Goal: Obtain resource: Obtain resource

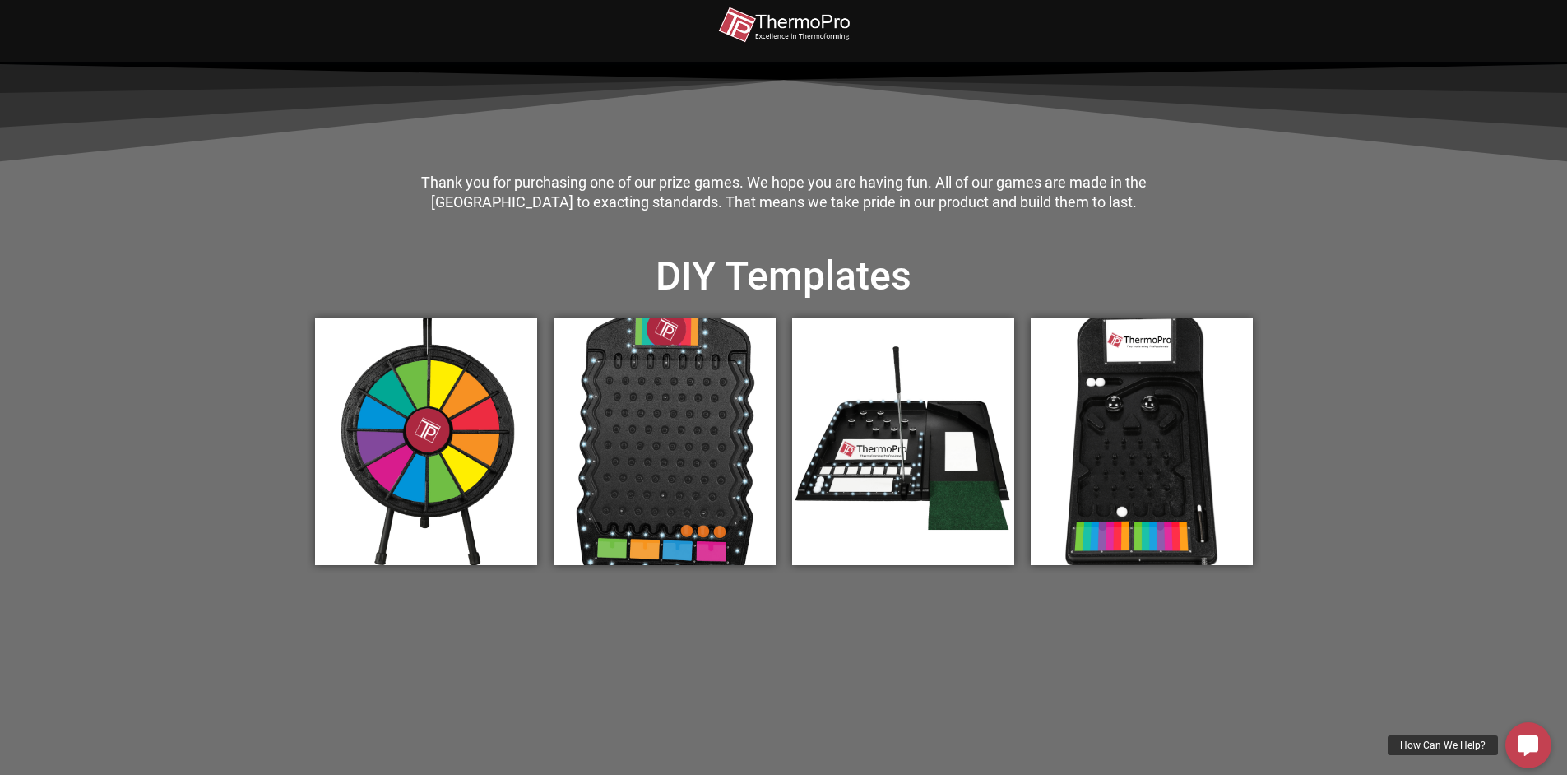
scroll to position [576, 0]
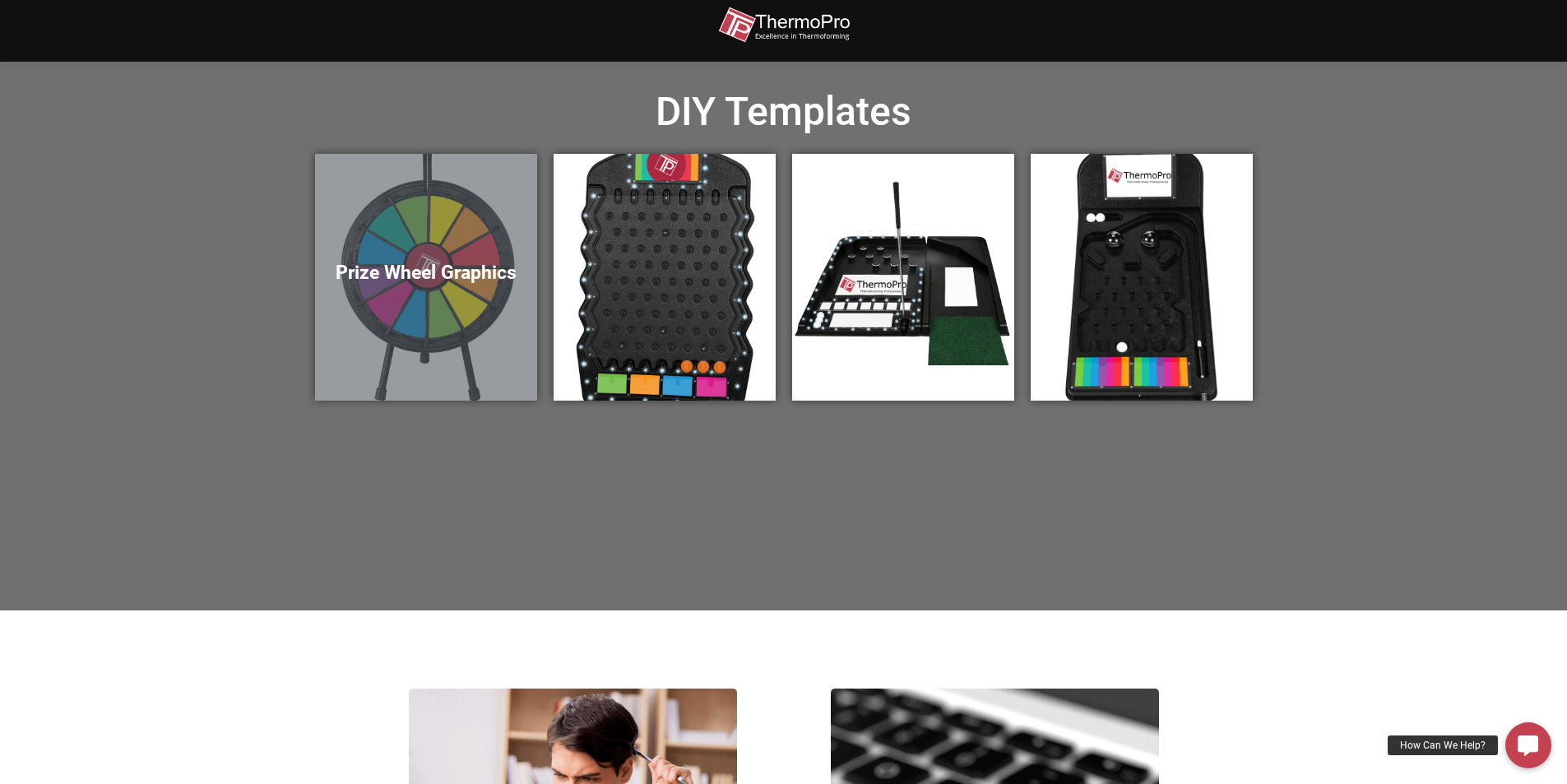
click at [456, 265] on h5 "Prize Wheel Graphics" at bounding box center [425, 273] width 189 height 23
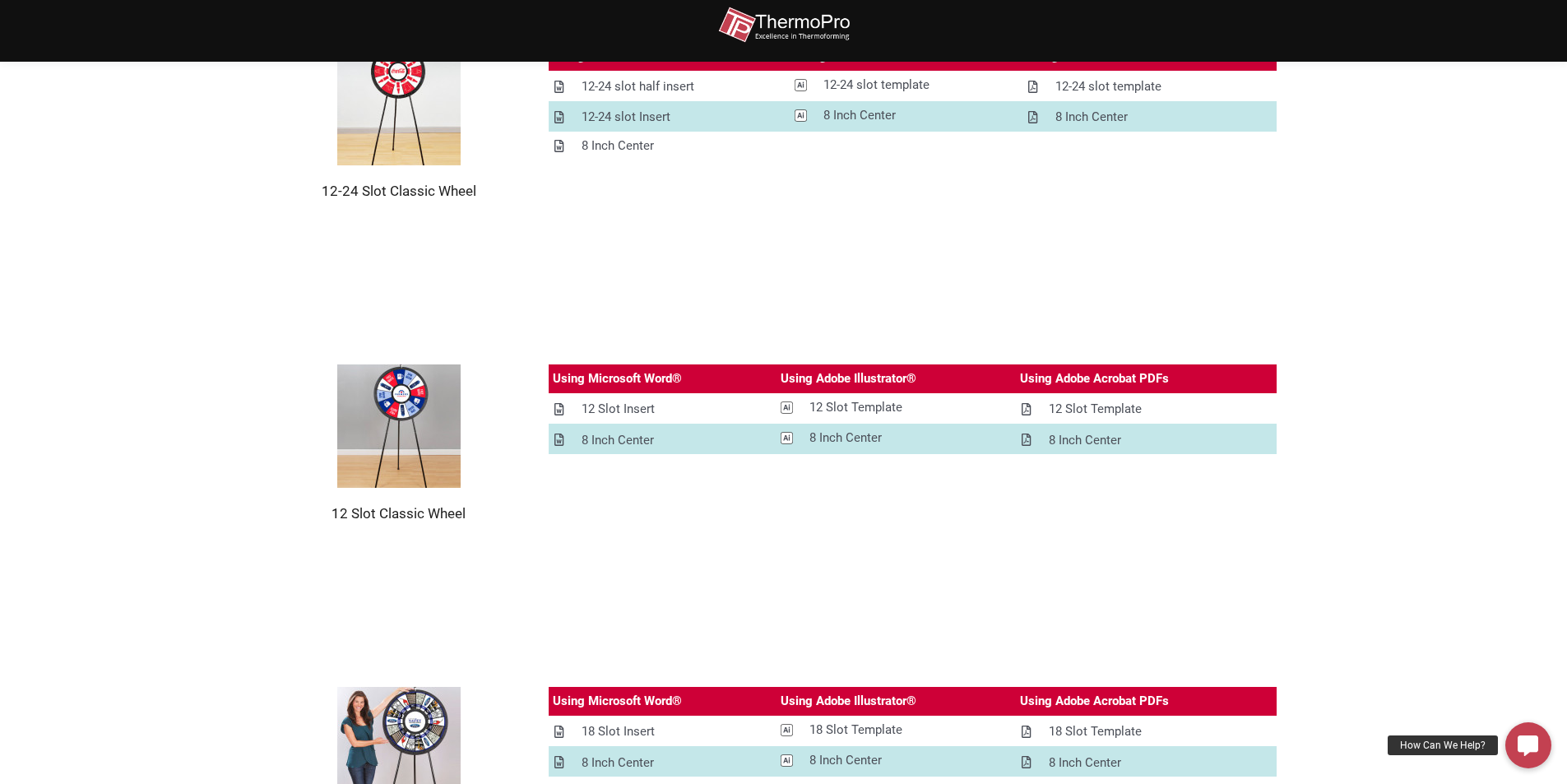
scroll to position [329, 0]
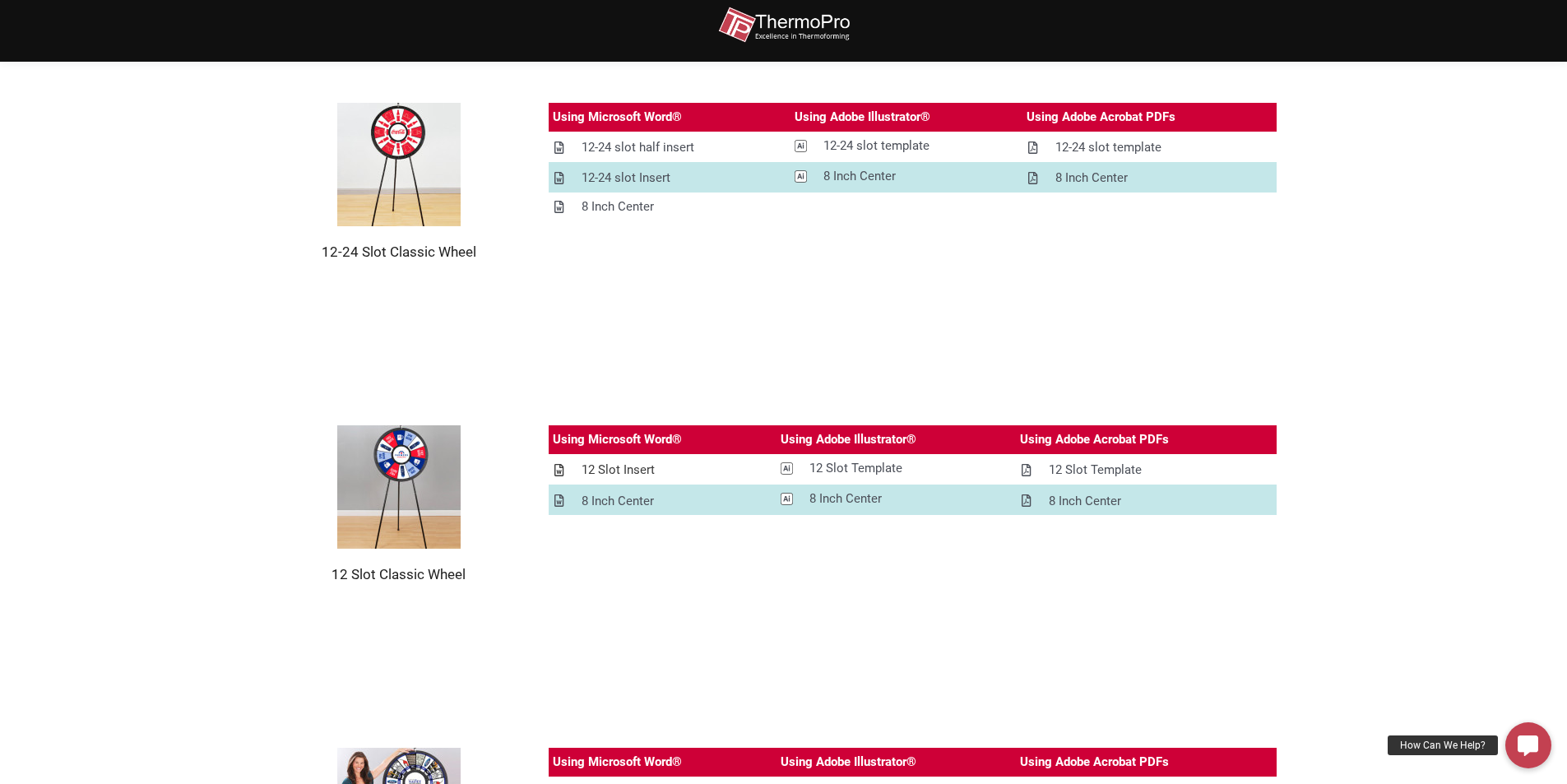
click at [637, 467] on div "12 Slot Insert" at bounding box center [618, 470] width 73 height 20
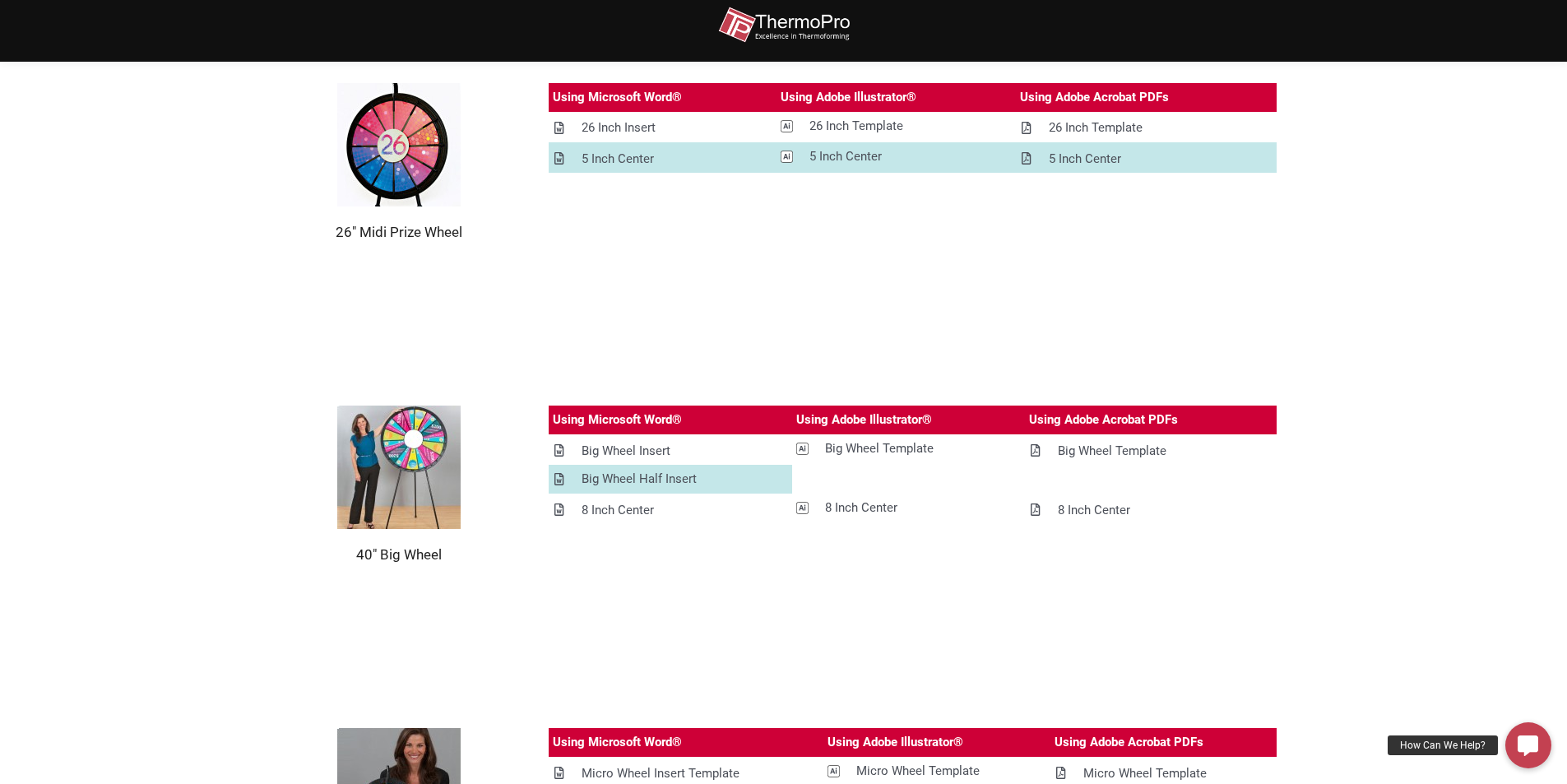
scroll to position [1151, 0]
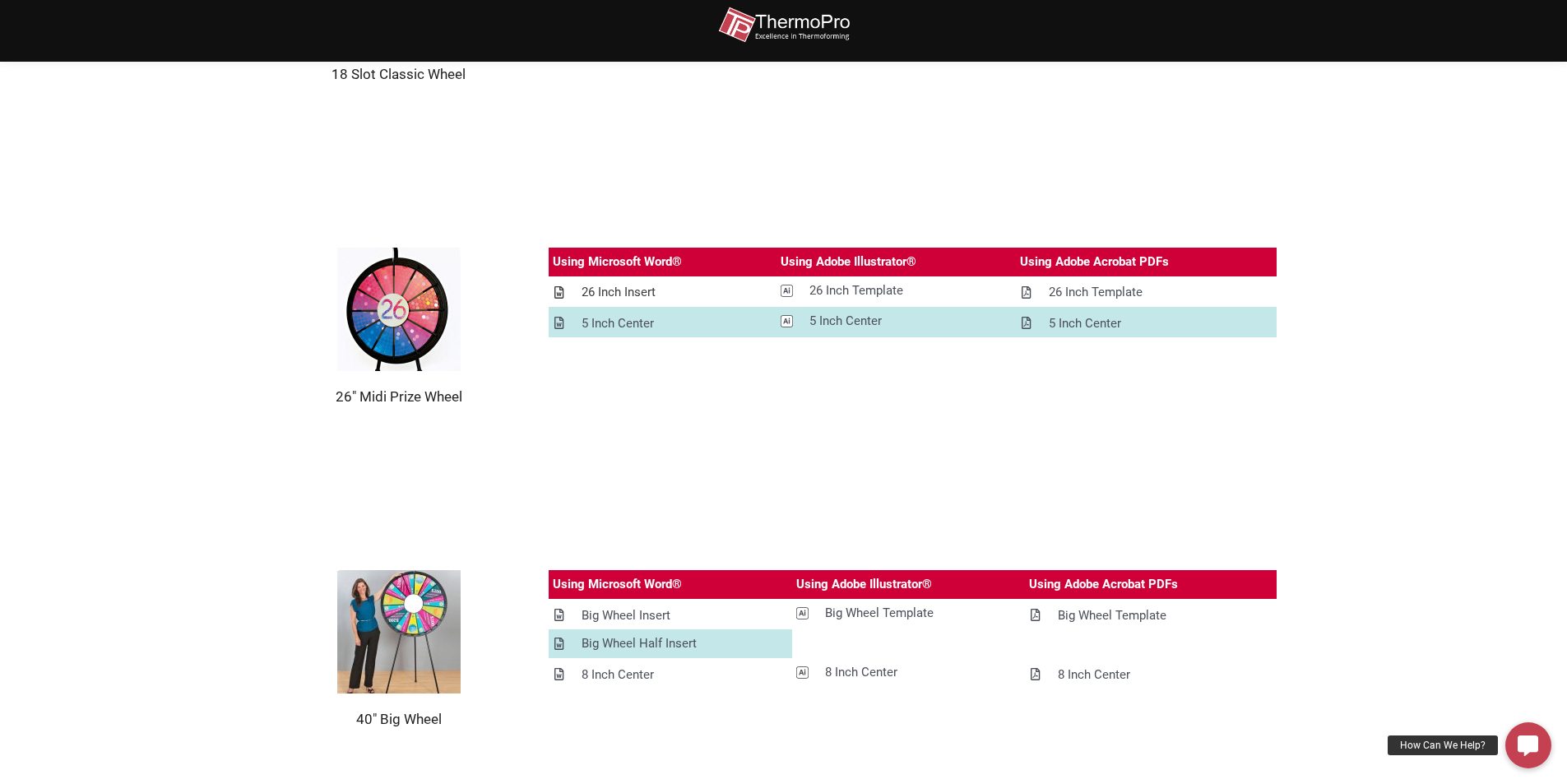
click at [632, 292] on div "26 Inch Insert" at bounding box center [618, 292] width 74 height 20
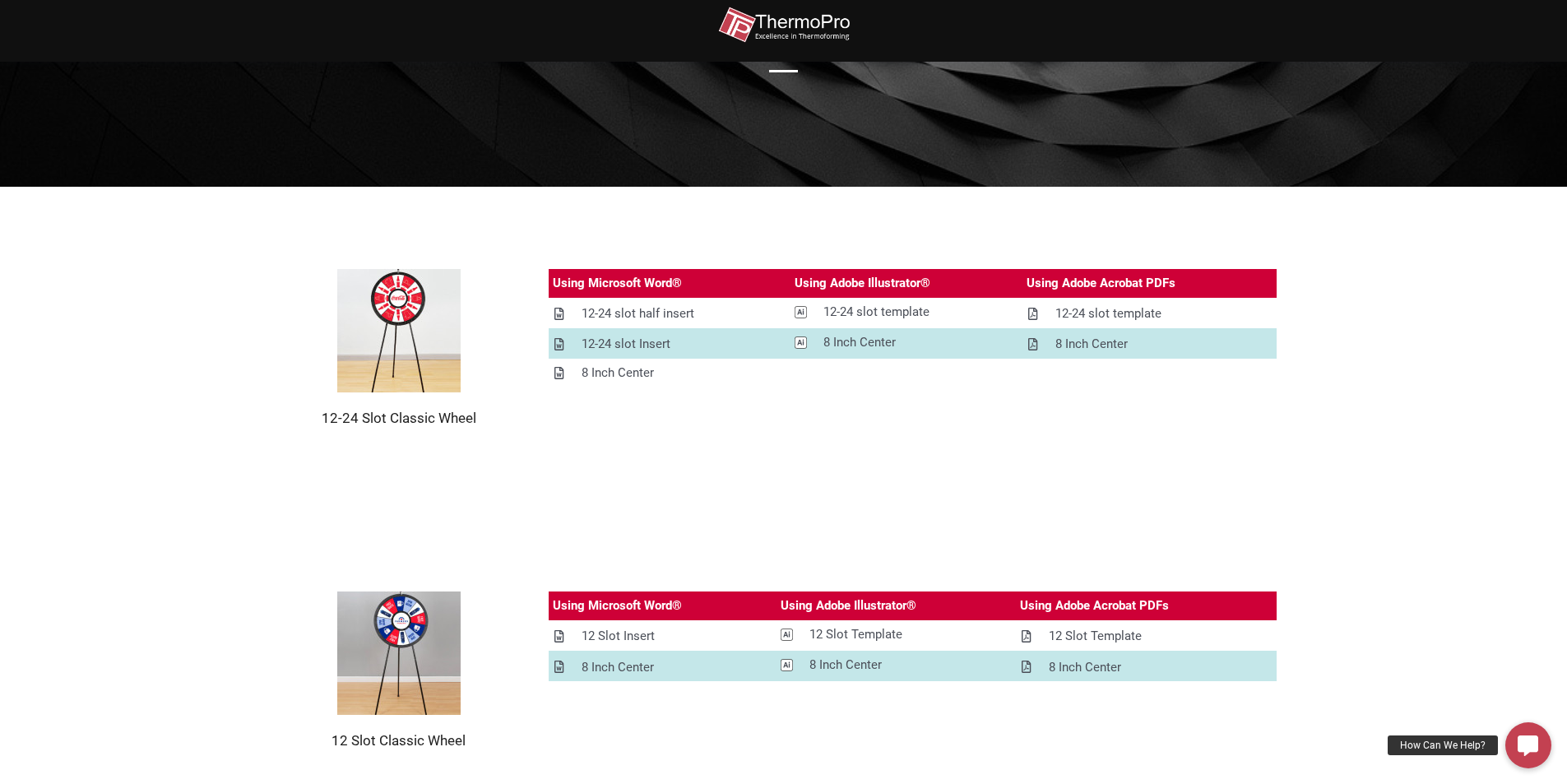
scroll to position [164, 0]
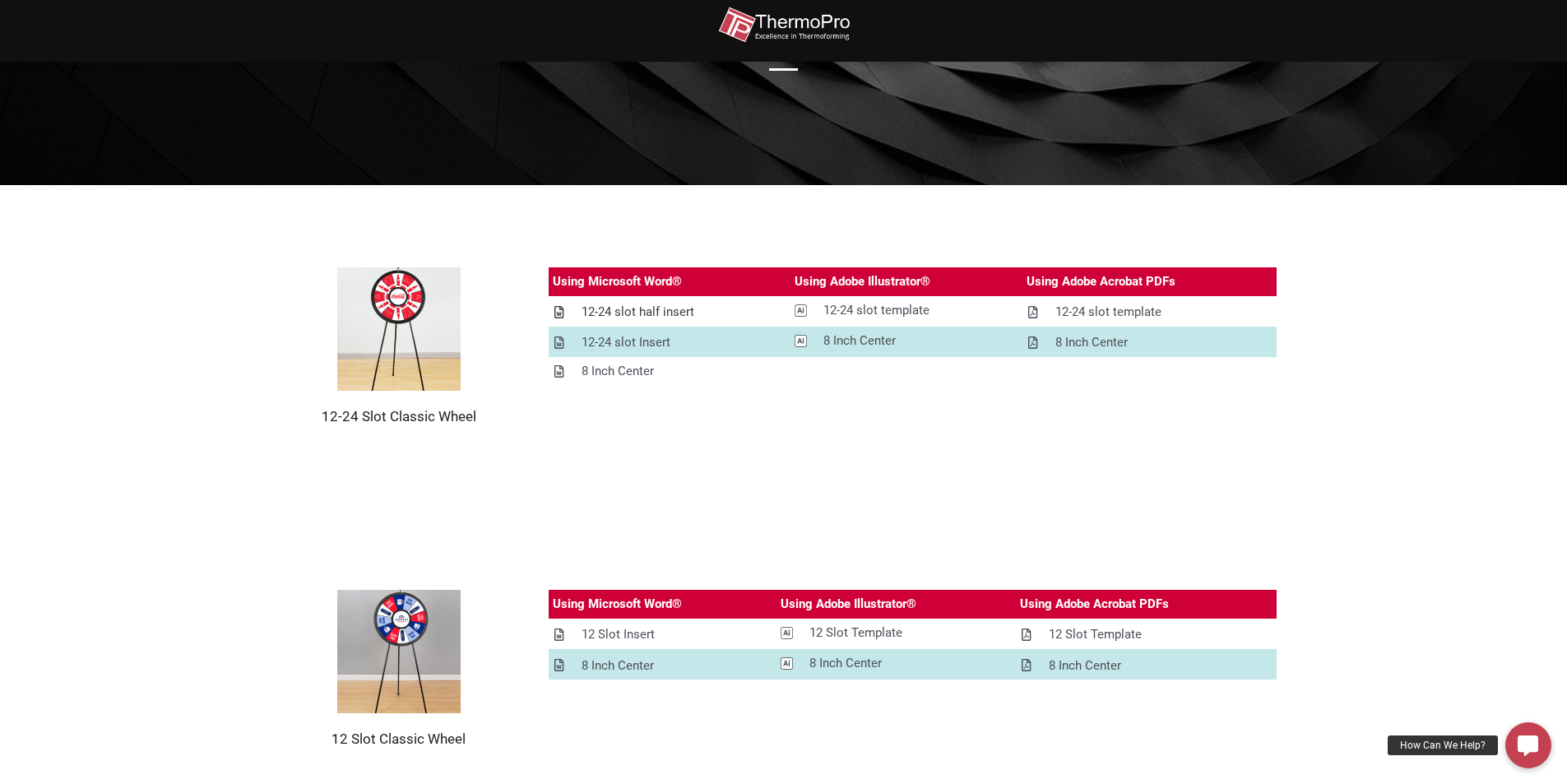
click at [642, 306] on div "12-24 slot half insert" at bounding box center [638, 312] width 113 height 20
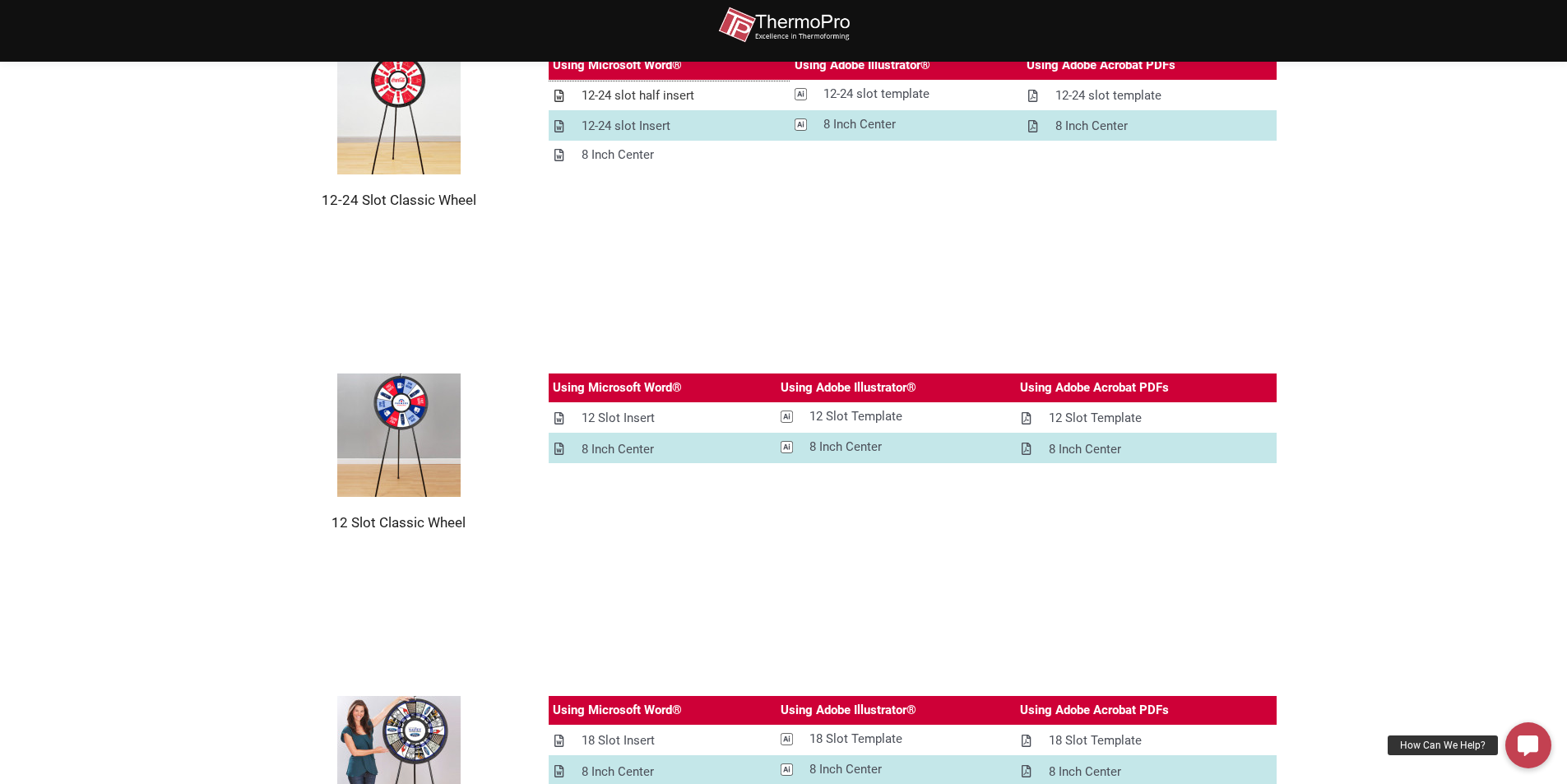
scroll to position [494, 0]
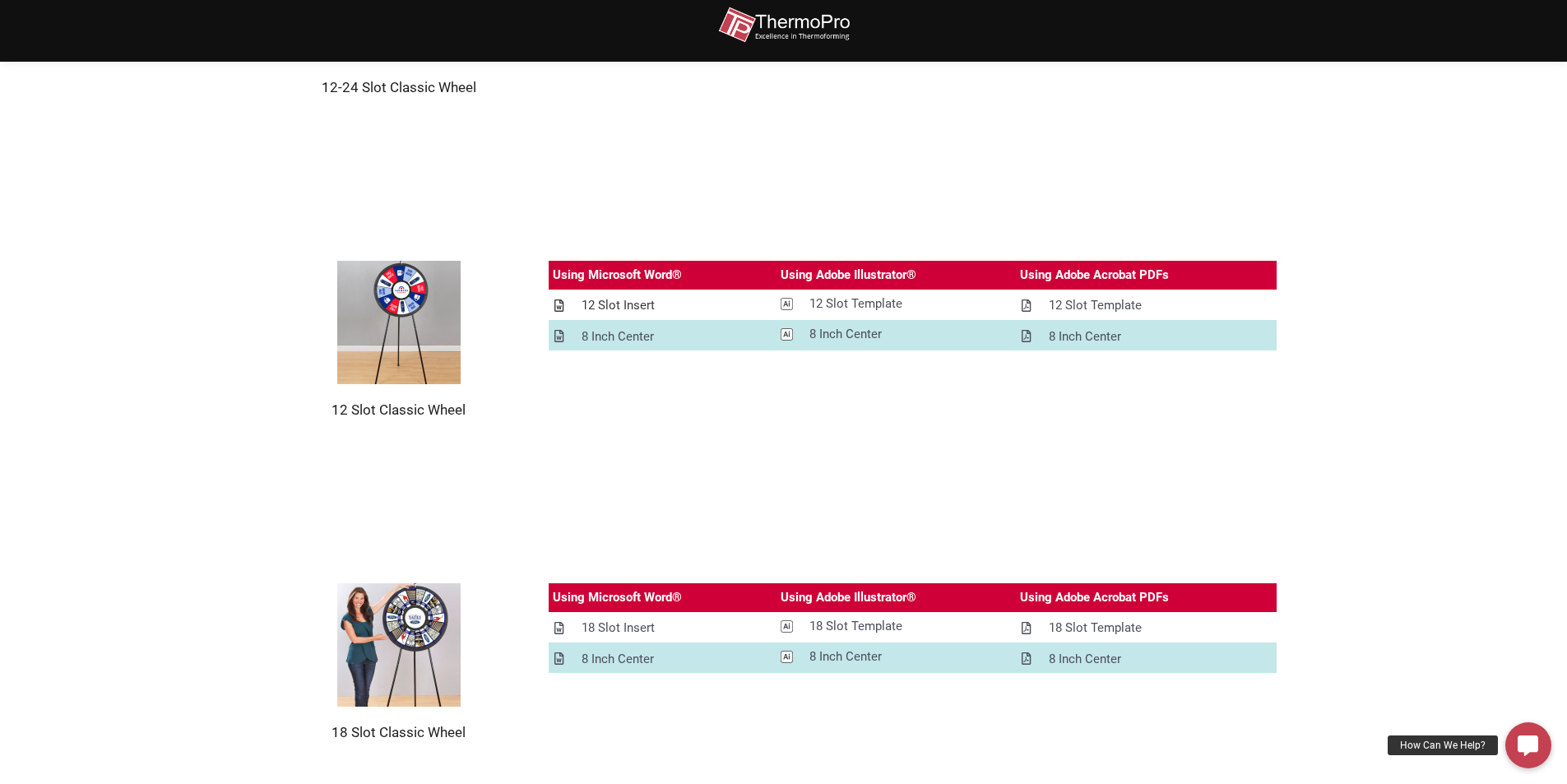
click at [608, 300] on div "12 Slot Insert" at bounding box center [618, 306] width 73 height 20
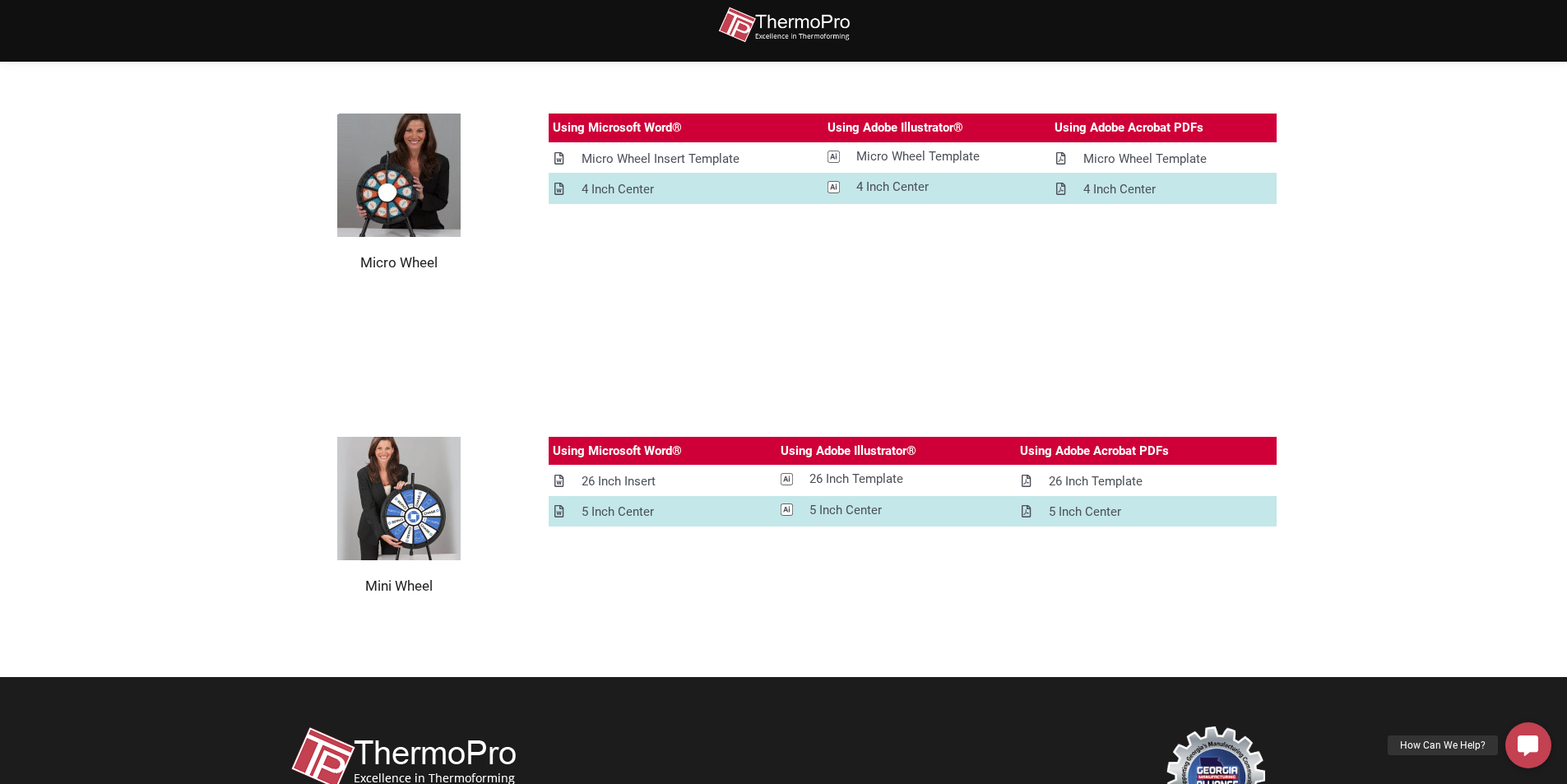
scroll to position [1924, 0]
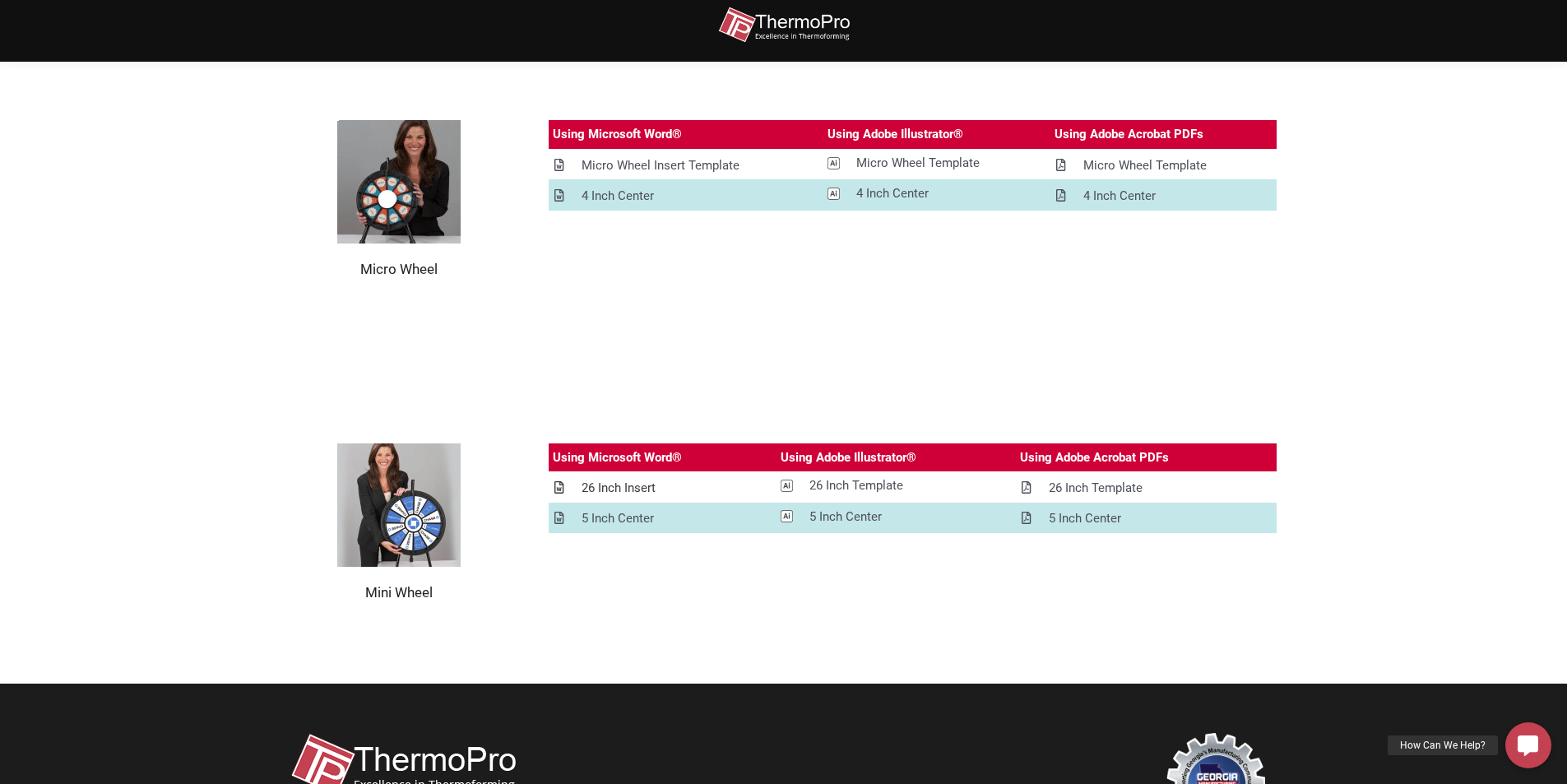
click at [593, 489] on div "26 Inch Insert" at bounding box center [618, 488] width 74 height 20
click at [681, 168] on div "Micro Wheel Insert Template" at bounding box center [661, 166] width 158 height 20
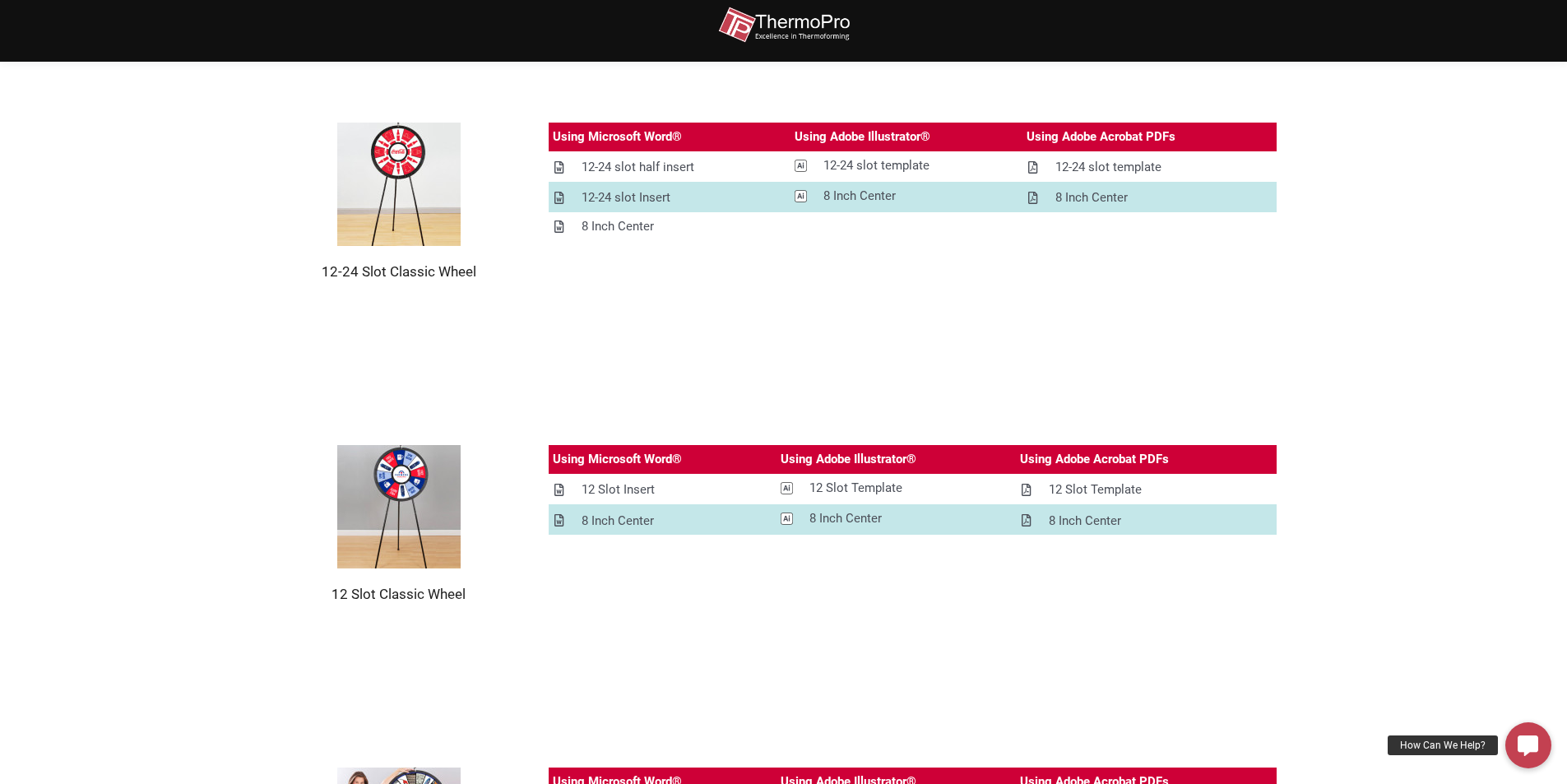
scroll to position [196, 0]
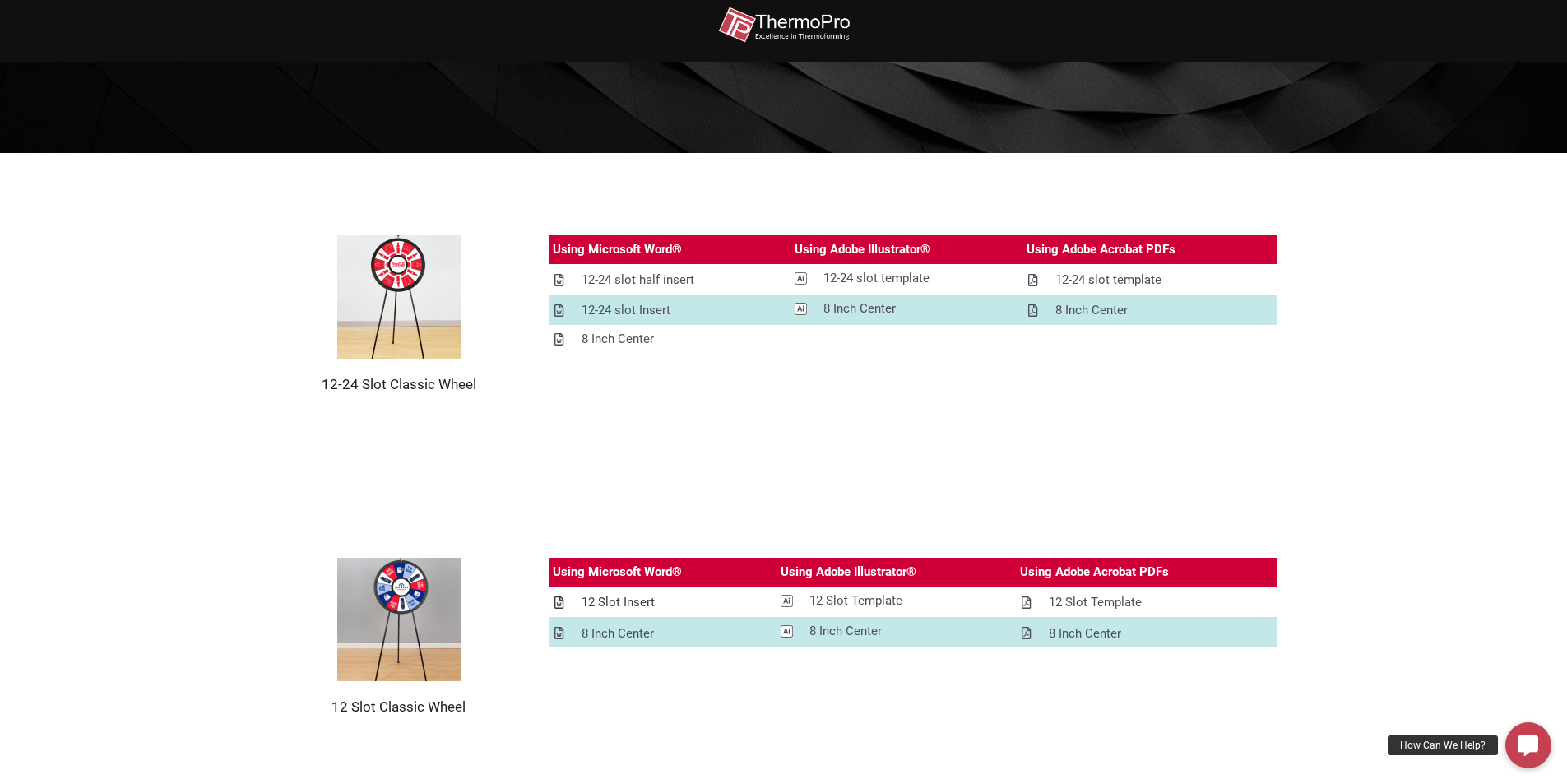
click at [628, 605] on div "12 Slot Insert" at bounding box center [618, 602] width 73 height 20
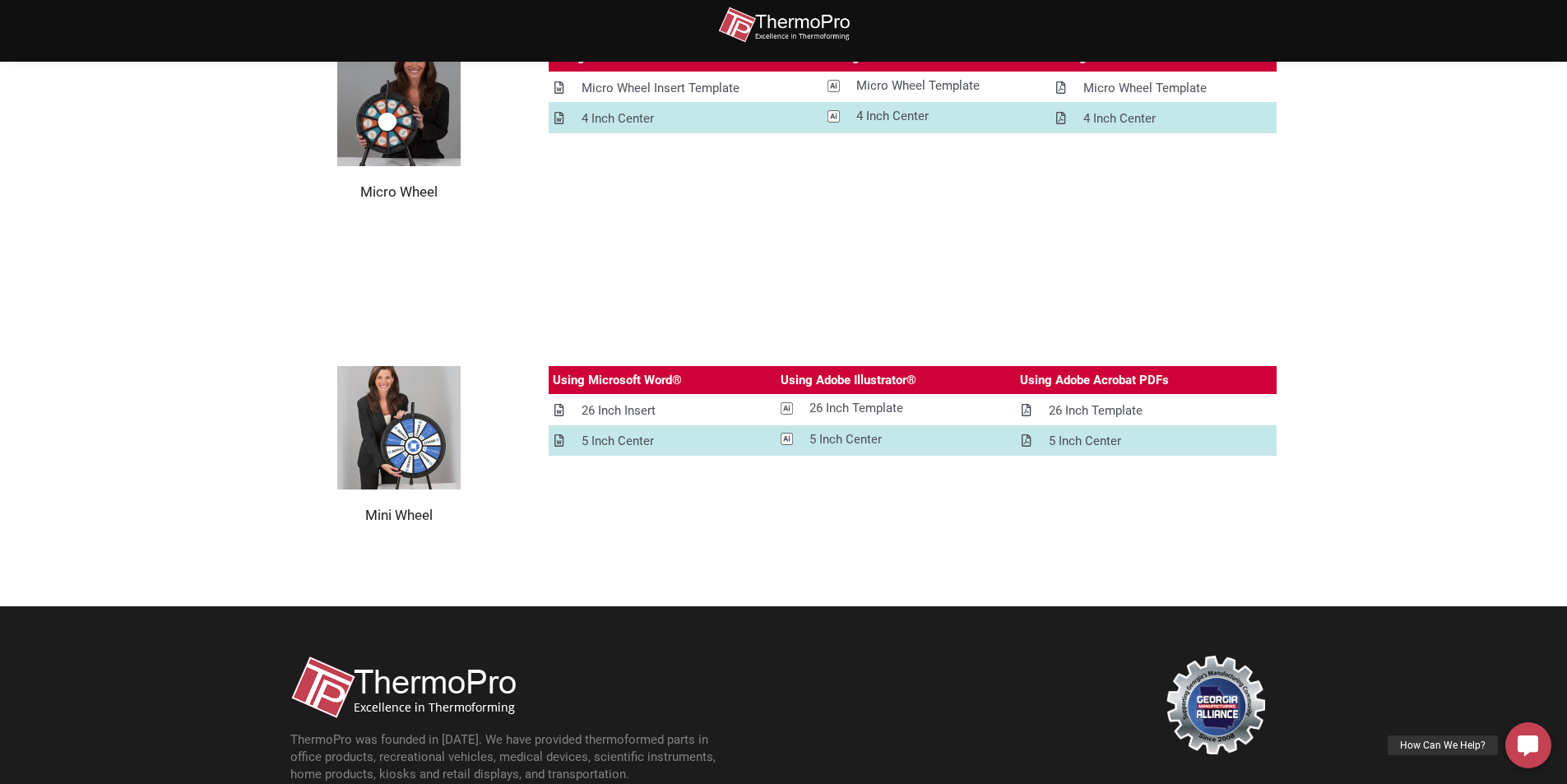
scroll to position [2006, 0]
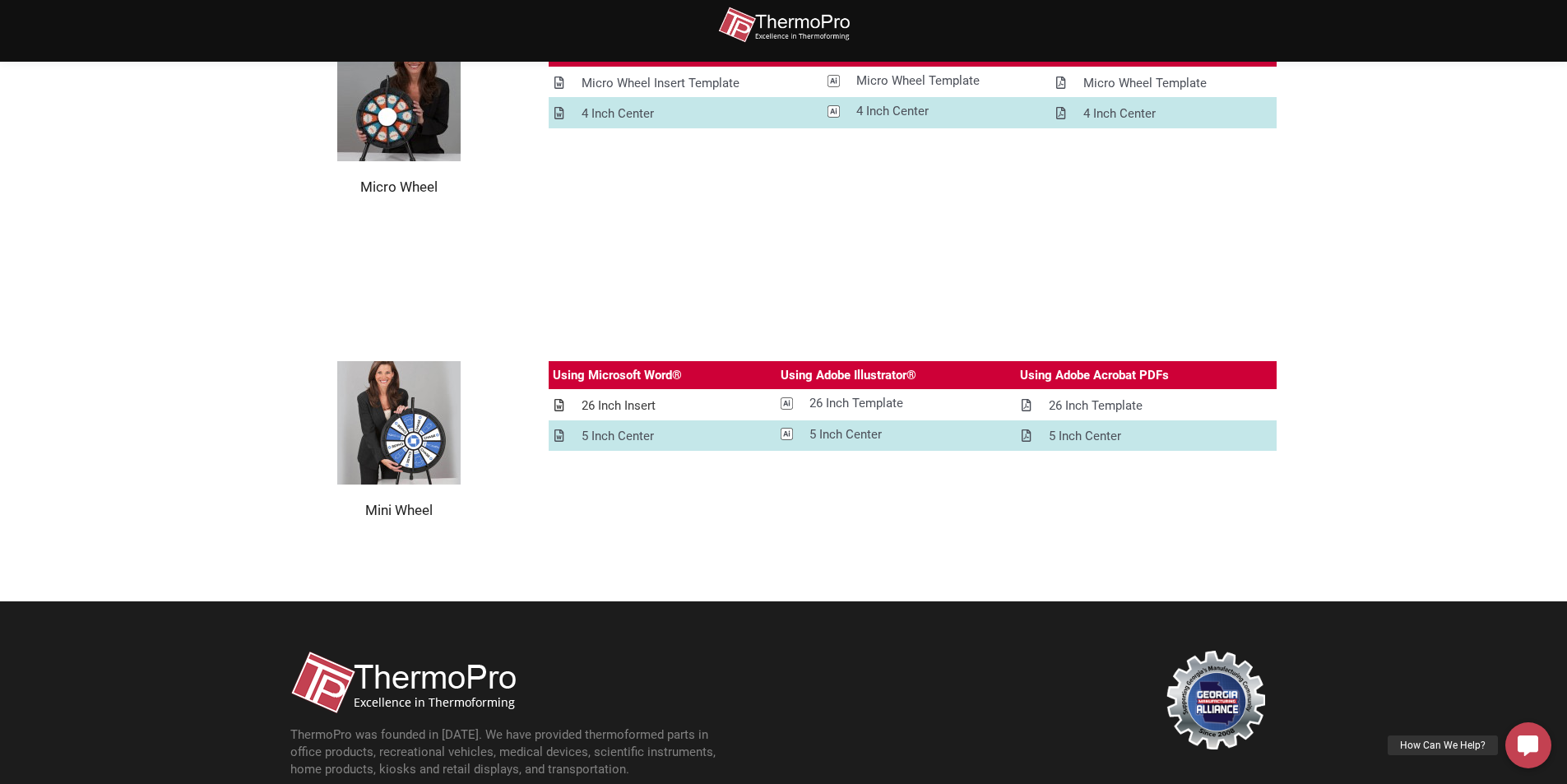
click at [642, 405] on div "26 Inch Insert" at bounding box center [618, 406] width 74 height 20
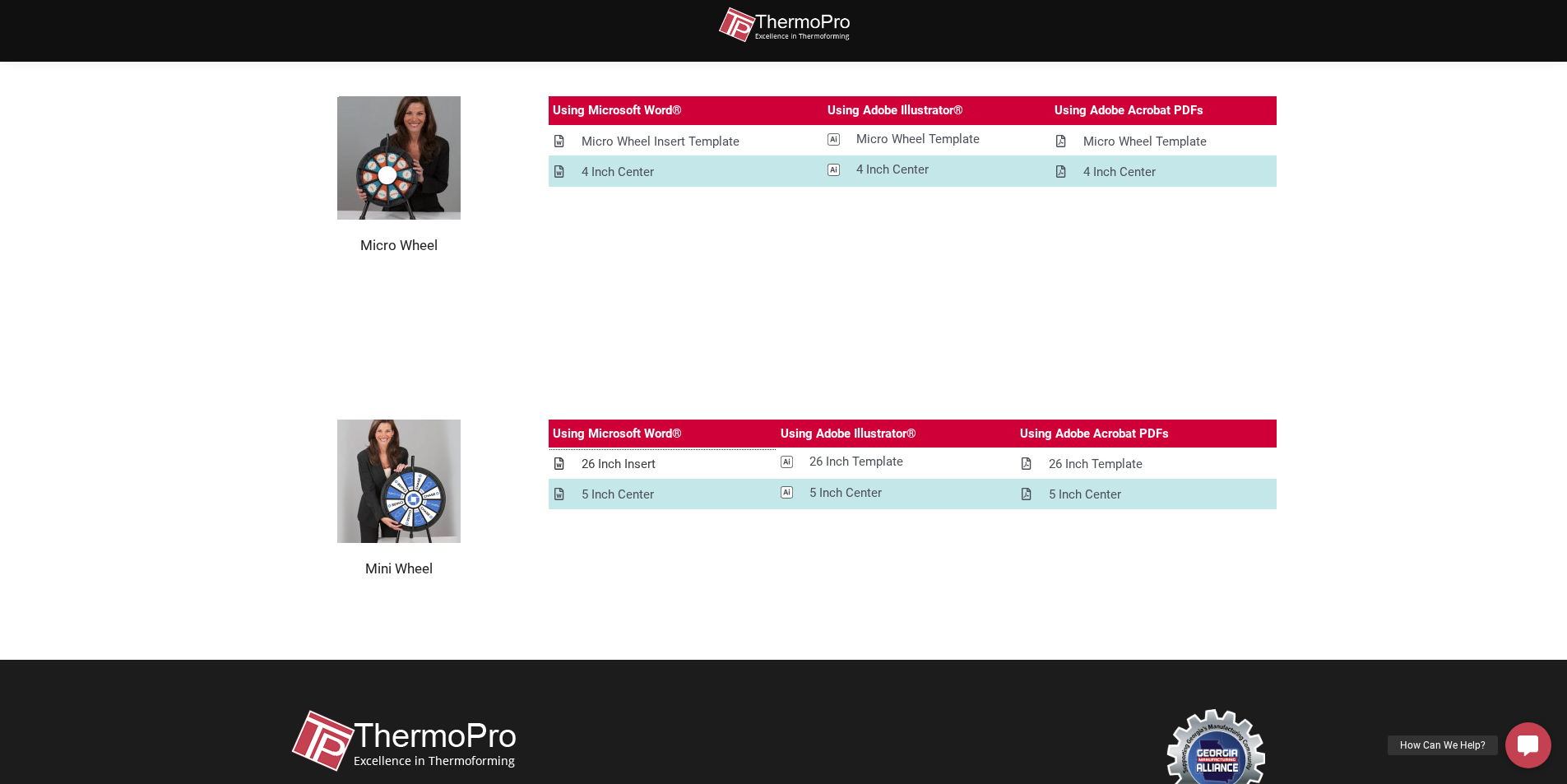
scroll to position [1758, 0]
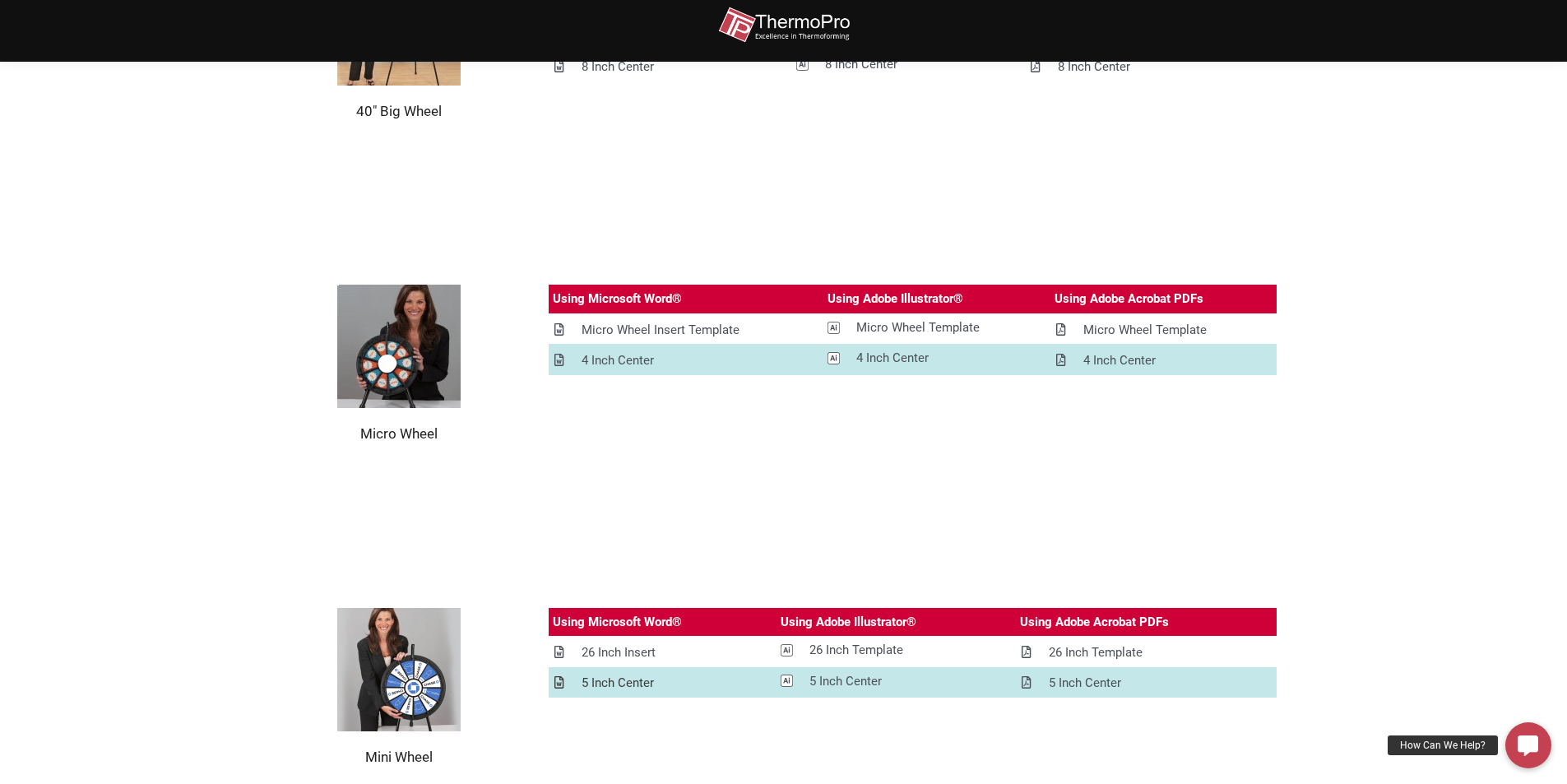
click at [644, 684] on div "5 Inch Center" at bounding box center [617, 682] width 72 height 20
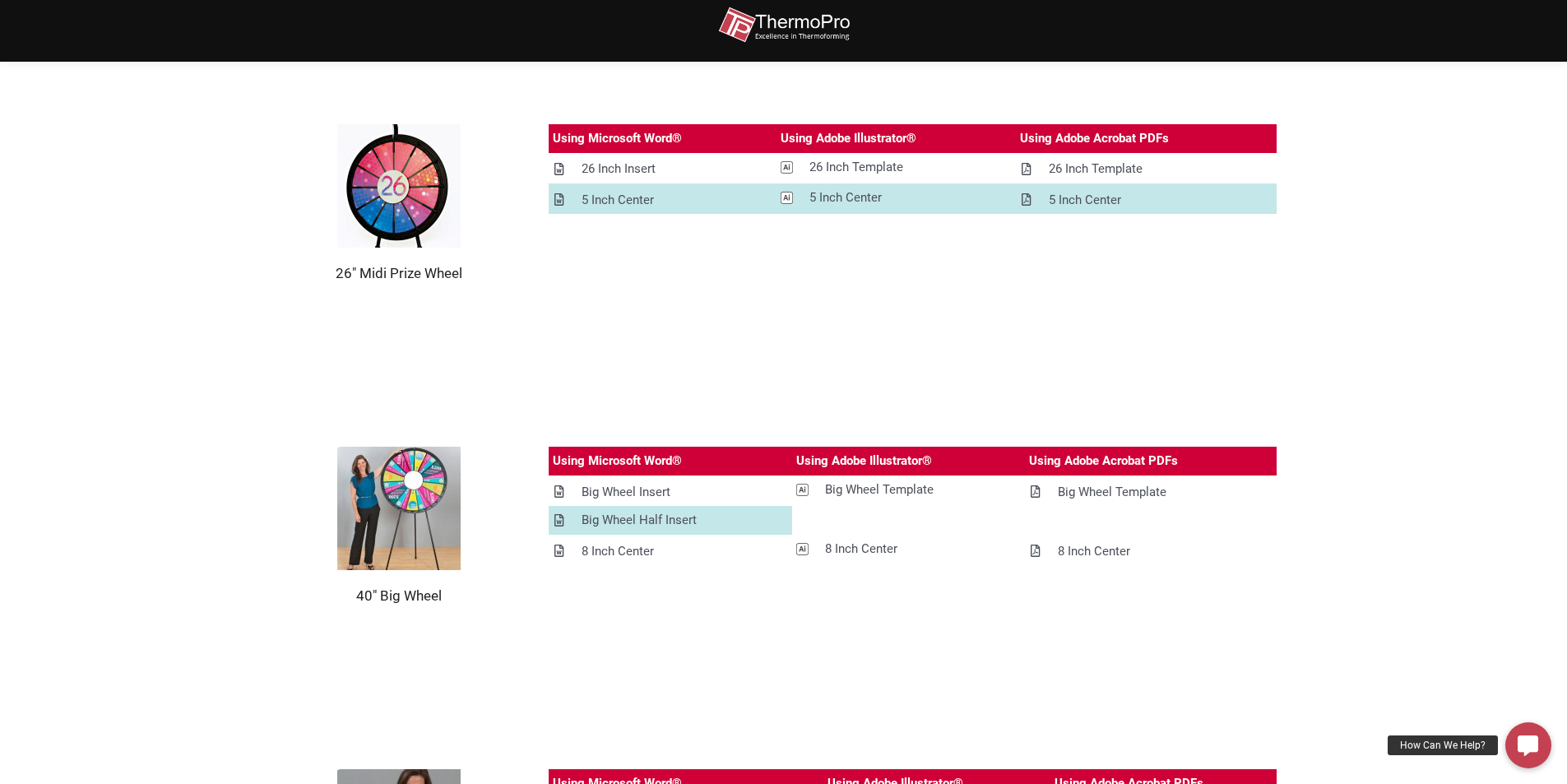
scroll to position [1101, 0]
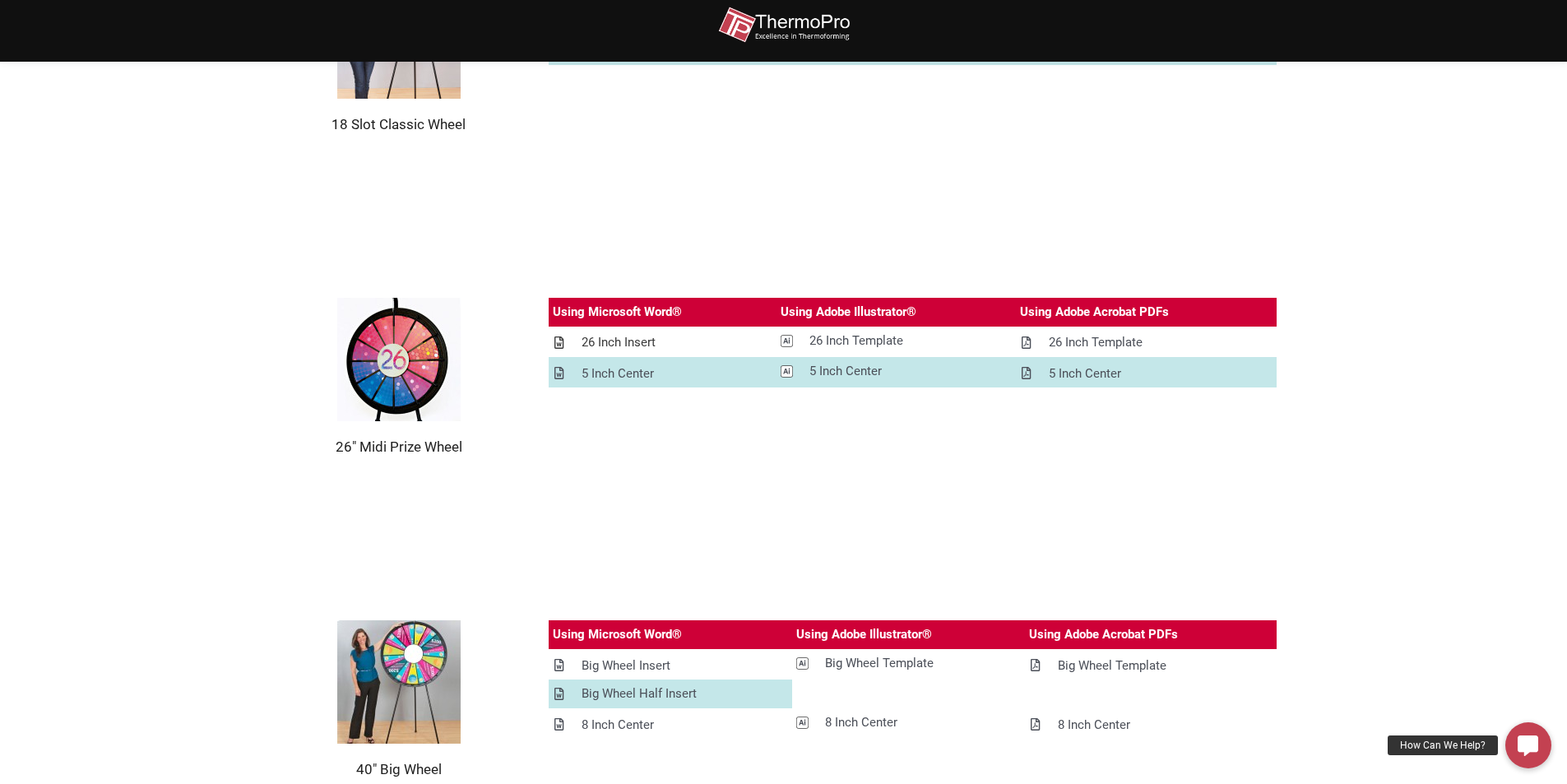
click at [628, 340] on div "26 Inch Insert" at bounding box center [618, 342] width 74 height 20
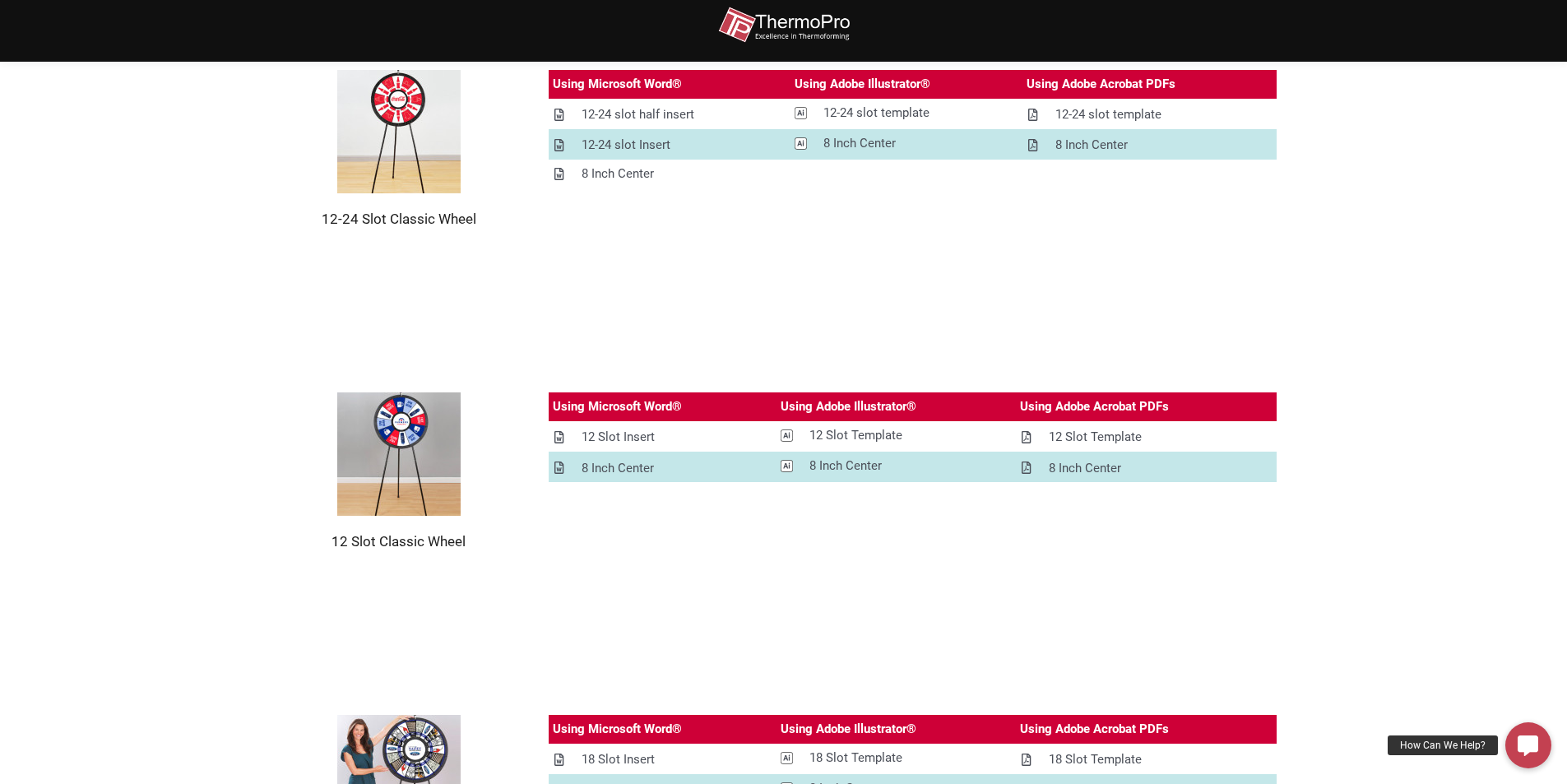
scroll to position [361, 0]
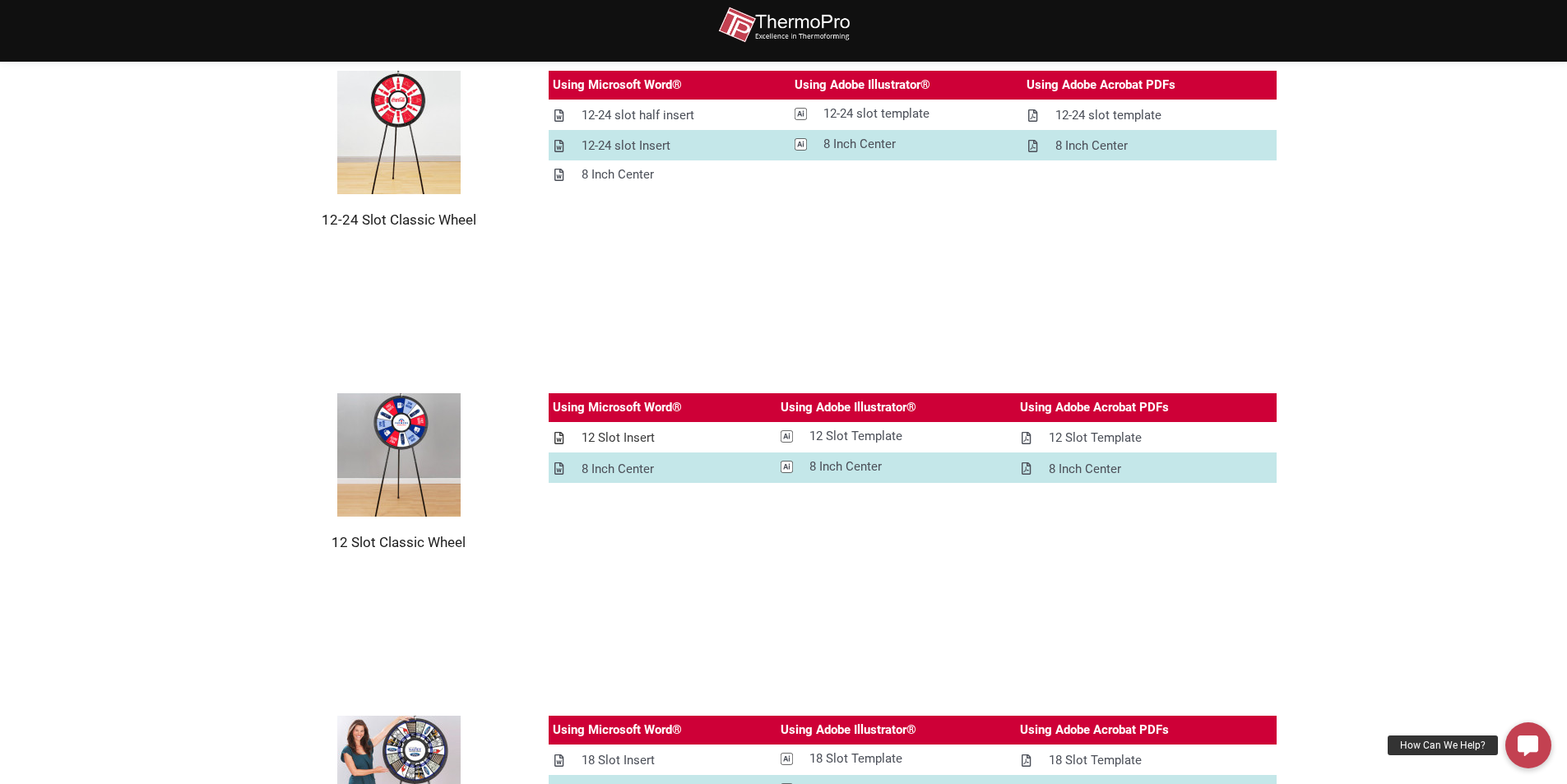
click at [632, 438] on div "12 Slot Insert" at bounding box center [618, 438] width 73 height 20
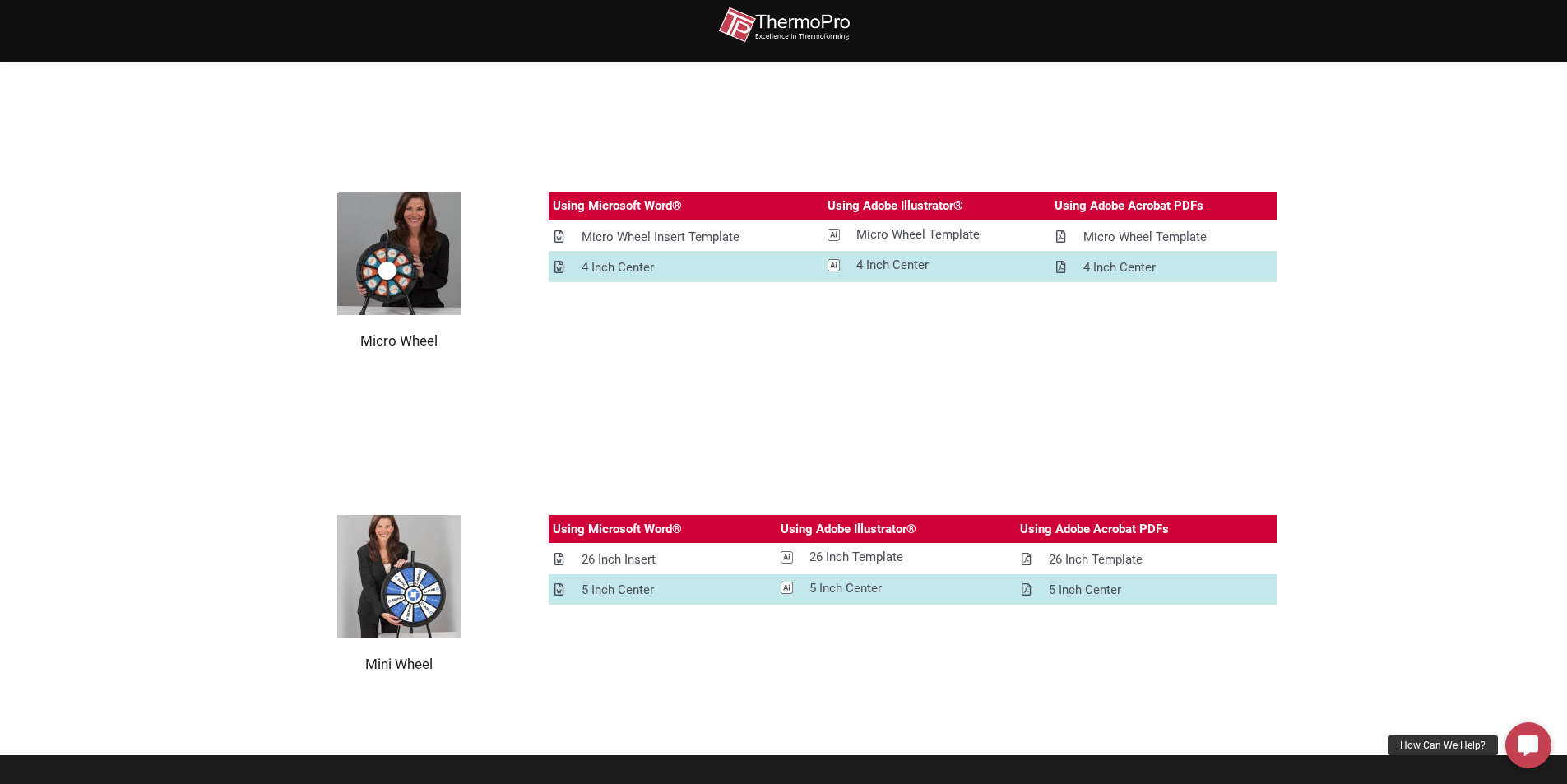
scroll to position [1841, 0]
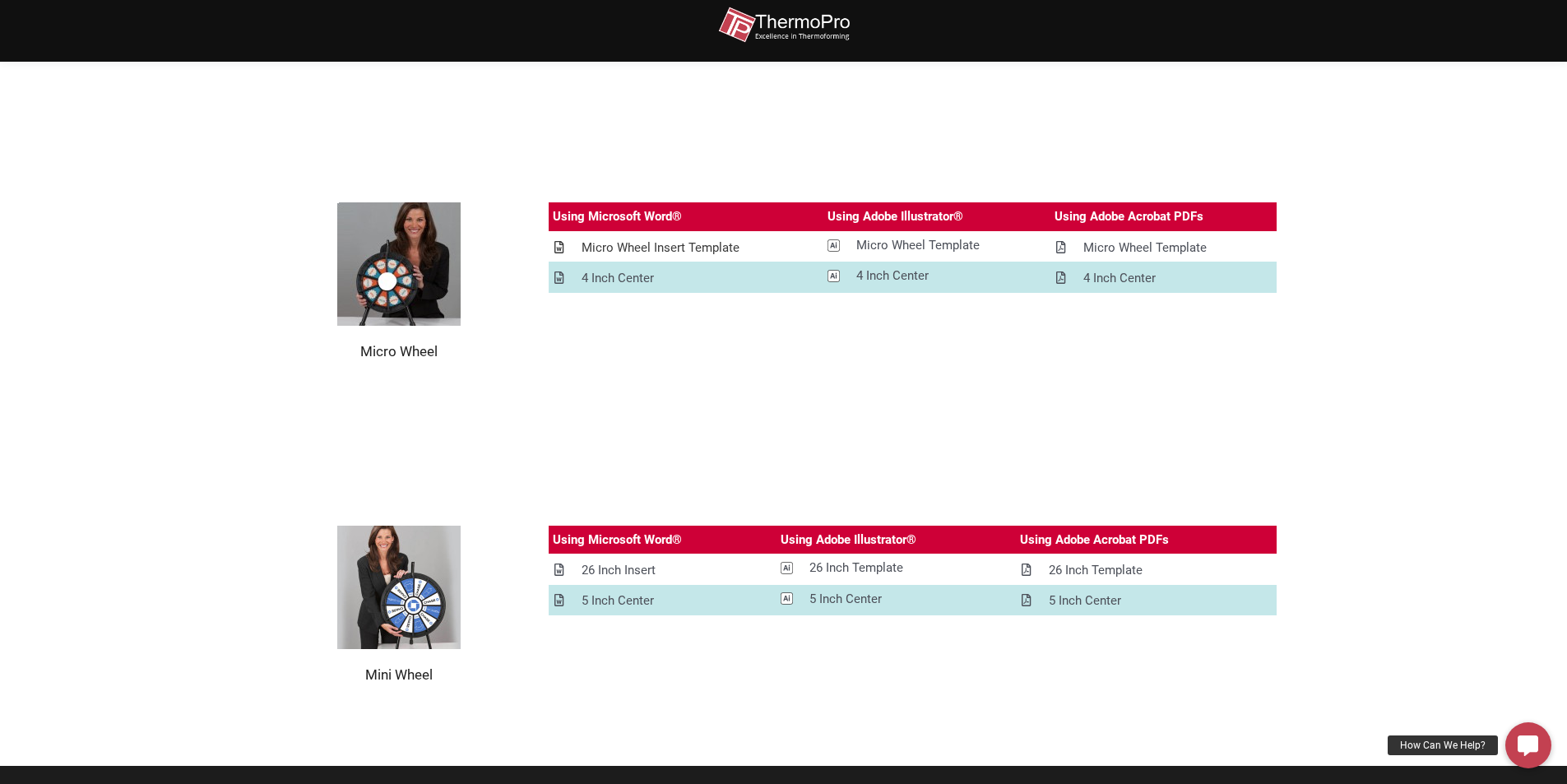
click at [661, 246] on div "Micro Wheel Insert Template" at bounding box center [661, 248] width 158 height 20
